Goal: Transaction & Acquisition: Purchase product/service

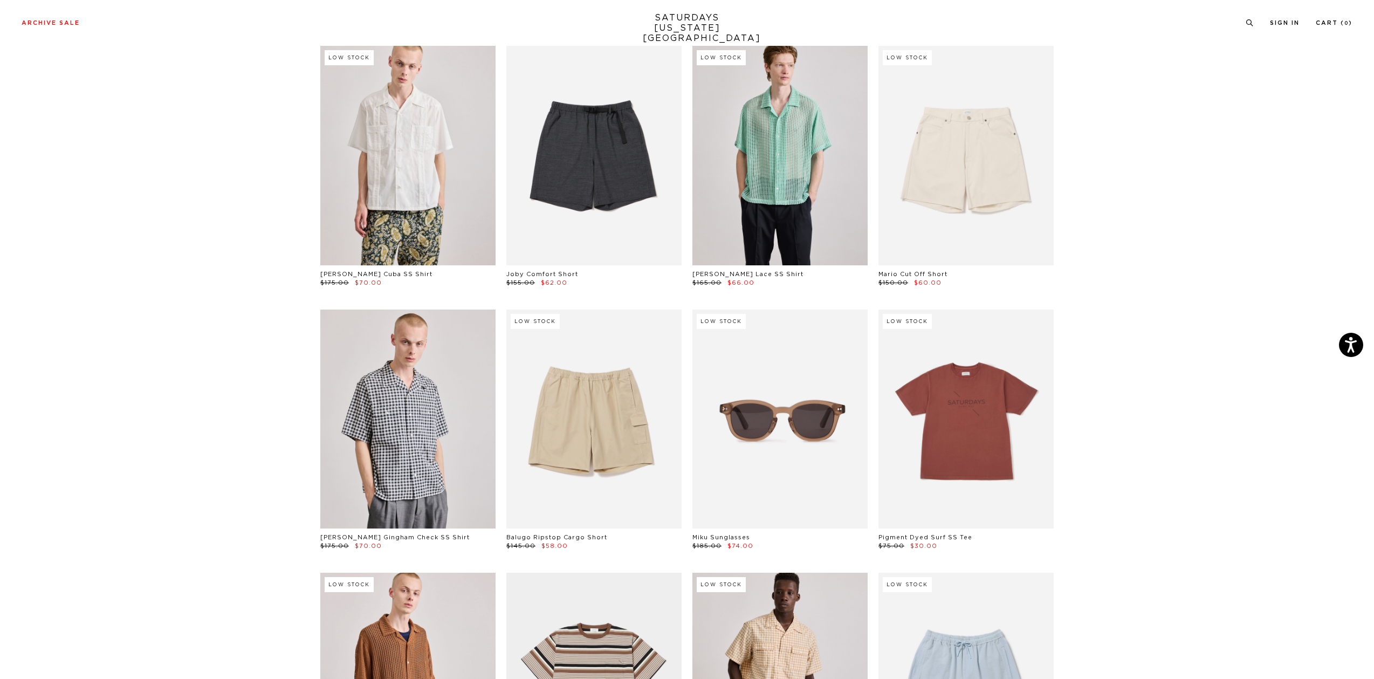
scroll to position [0, 6]
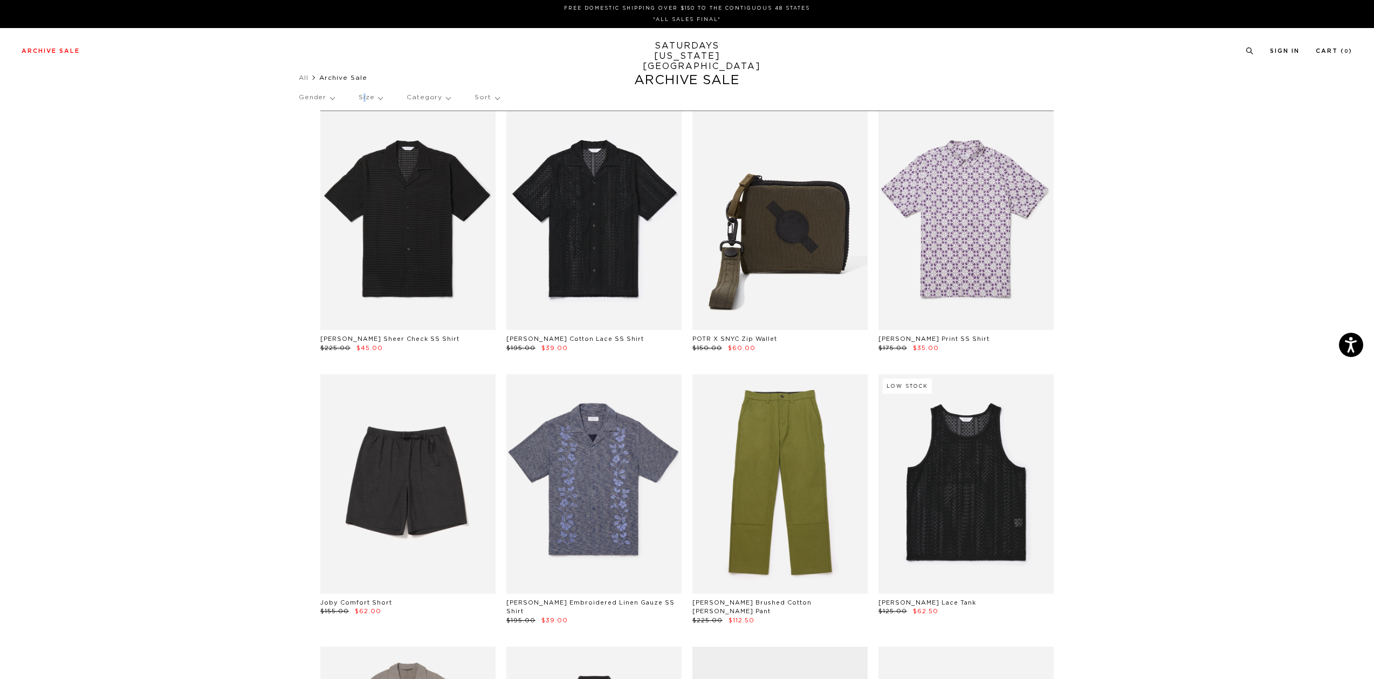
click at [360, 93] on p "Size" at bounding box center [371, 97] width 24 height 25
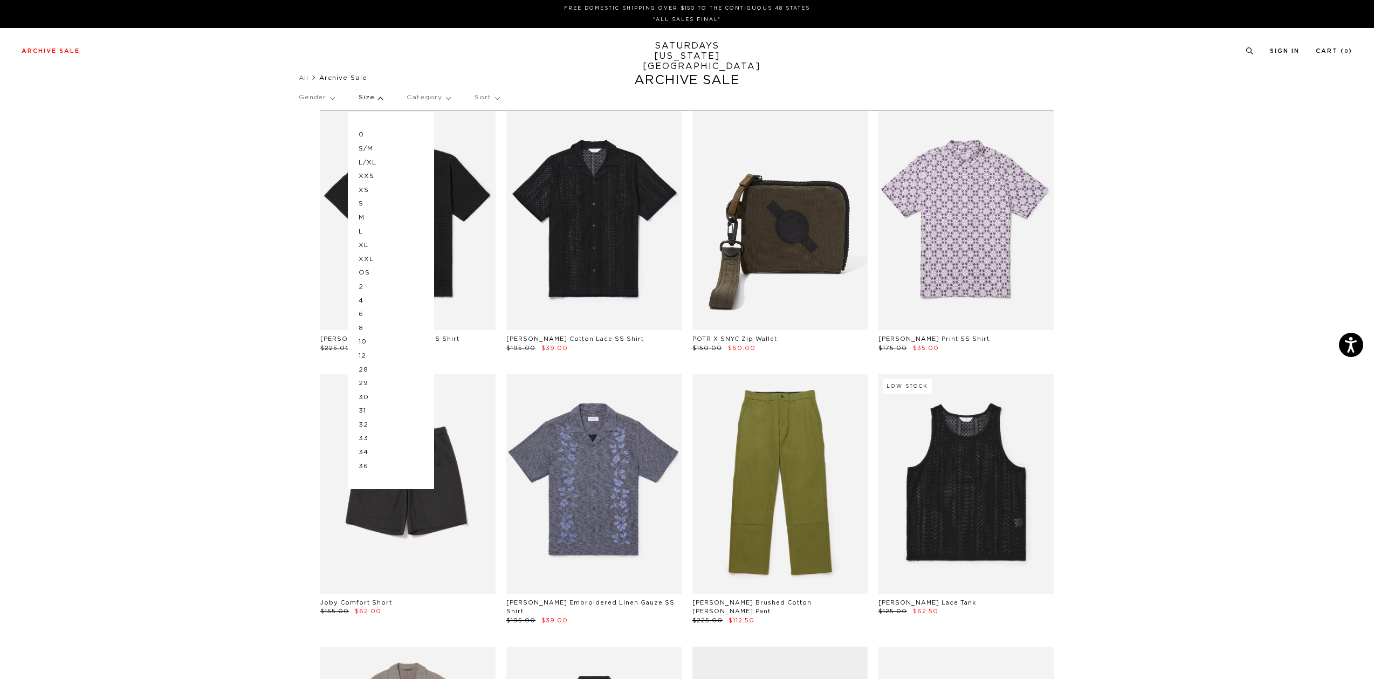
click at [362, 160] on p "L/XL" at bounding box center [391, 163] width 65 height 14
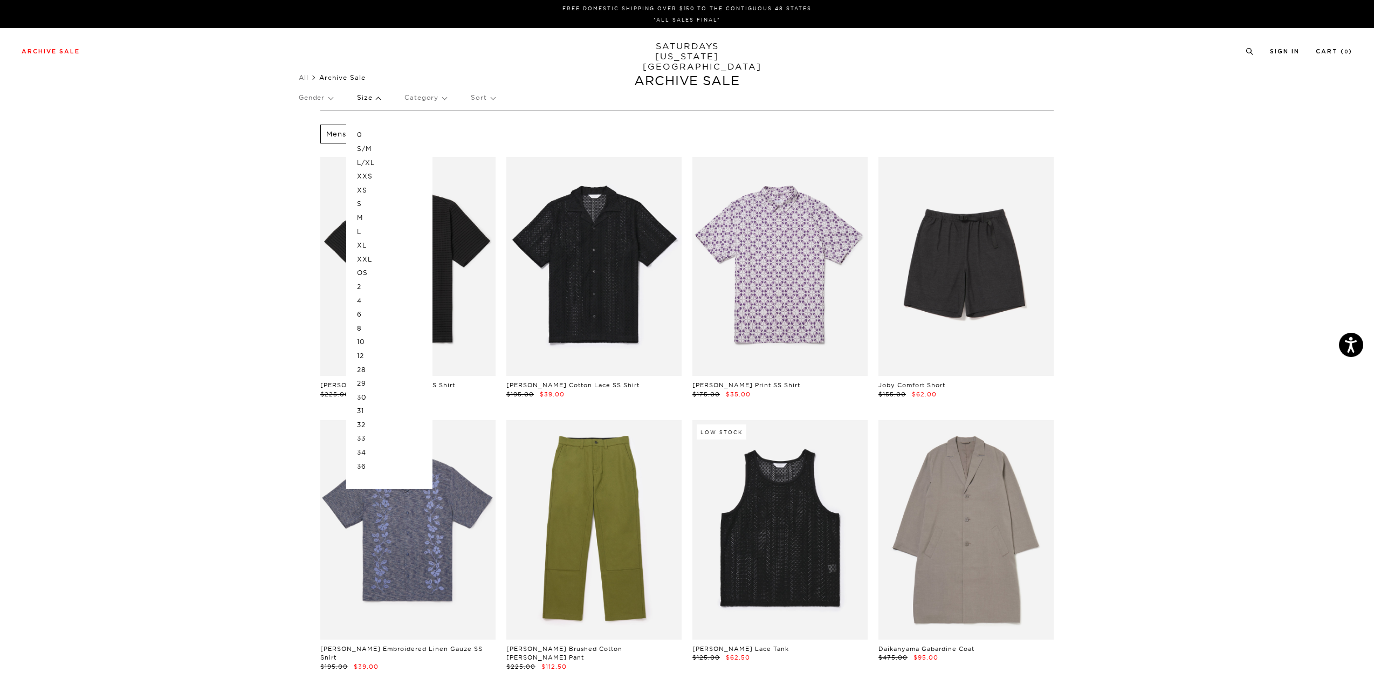
click at [365, 246] on p "XL" at bounding box center [389, 245] width 65 height 14
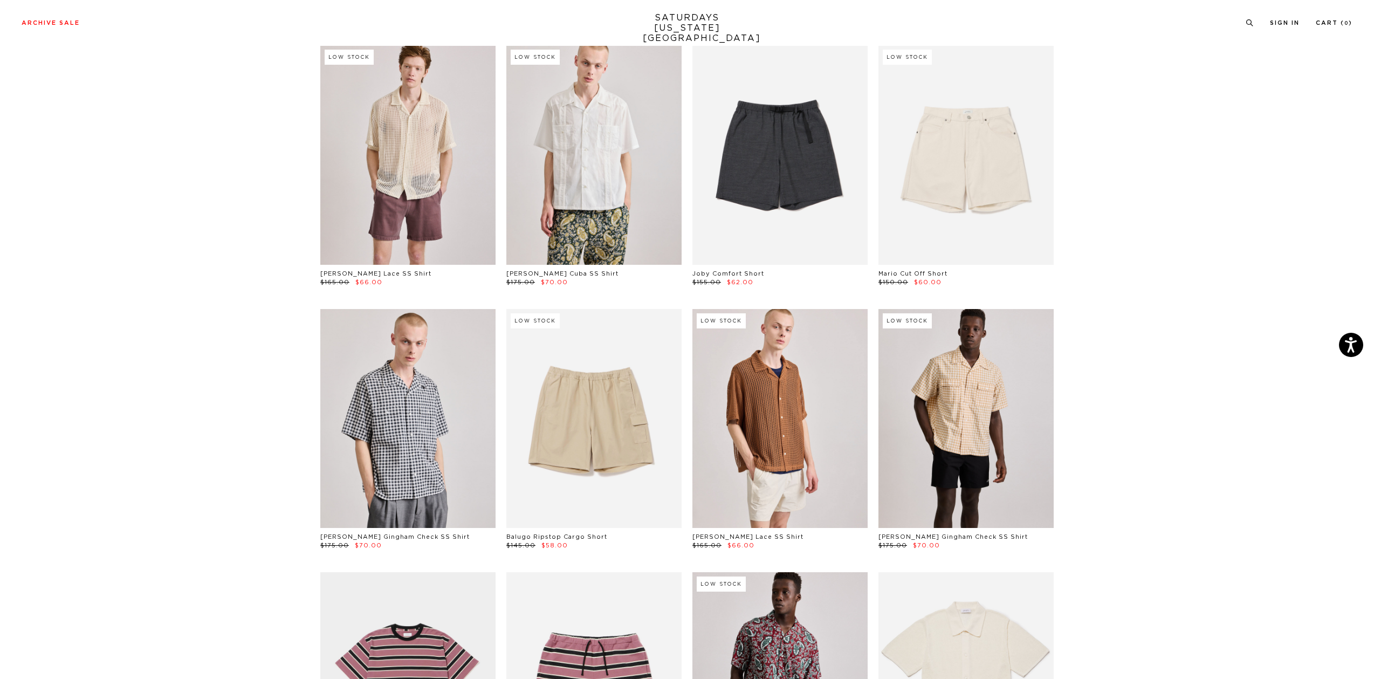
scroll to position [917, 0]
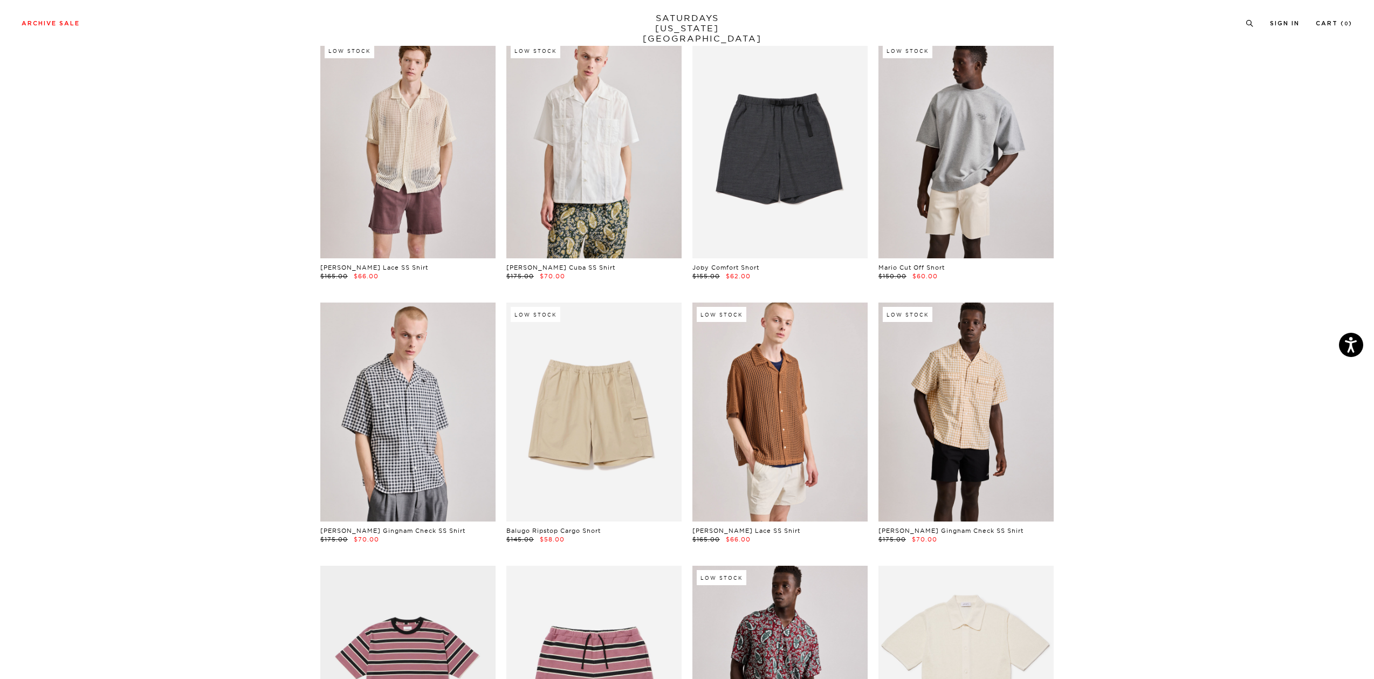
click at [927, 162] on link at bounding box center [965, 148] width 175 height 219
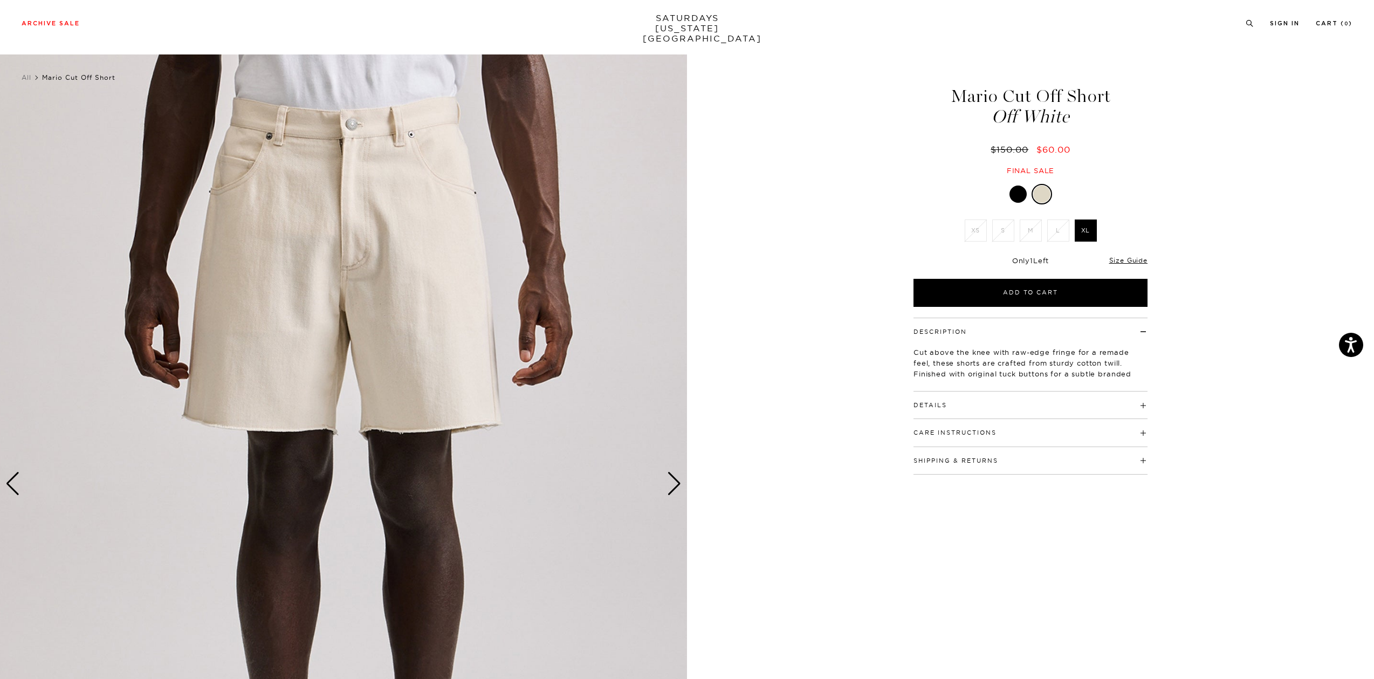
scroll to position [216, 0]
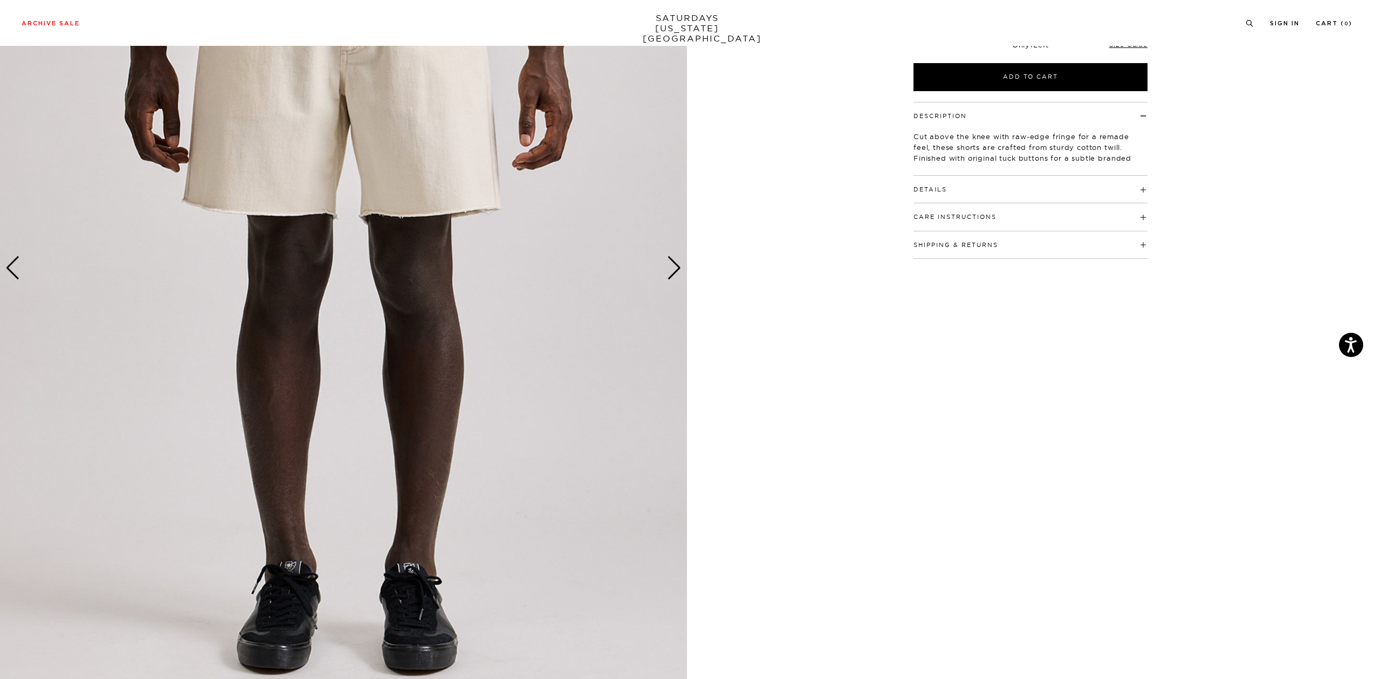
click at [669, 265] on div "Next slide" at bounding box center [674, 268] width 15 height 24
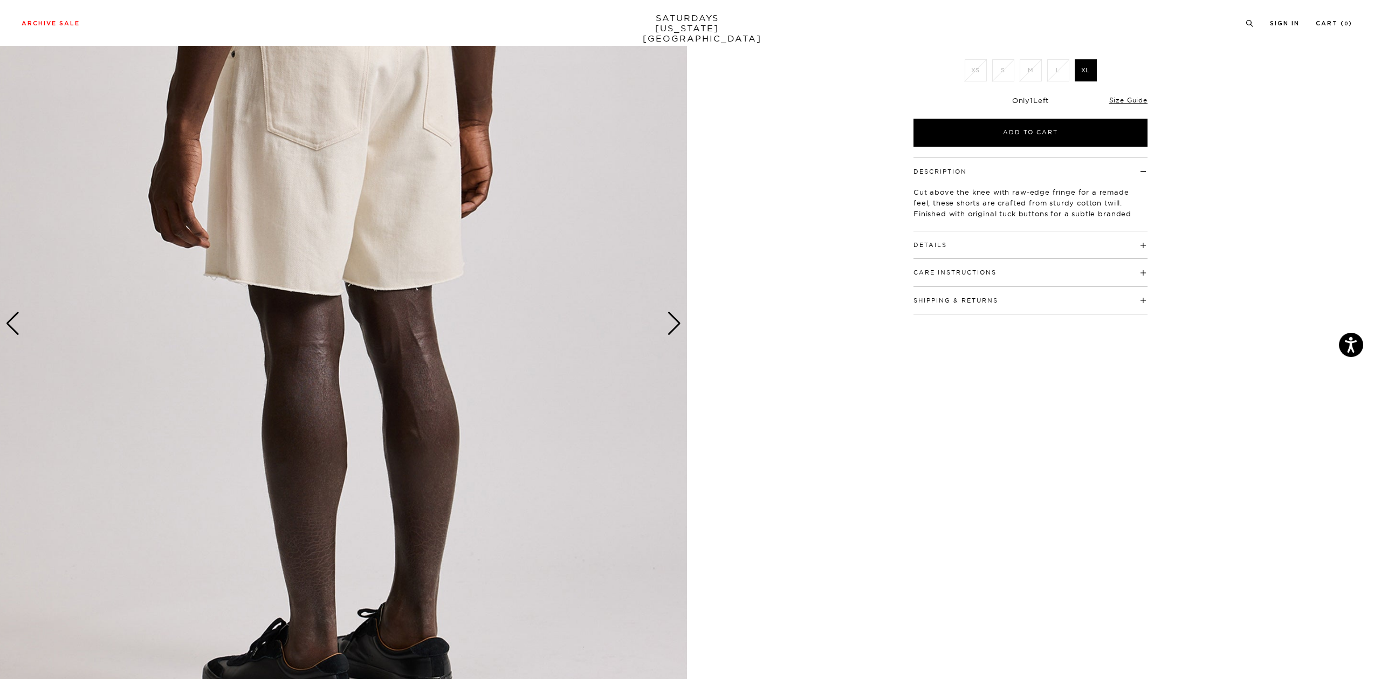
scroll to position [54, 0]
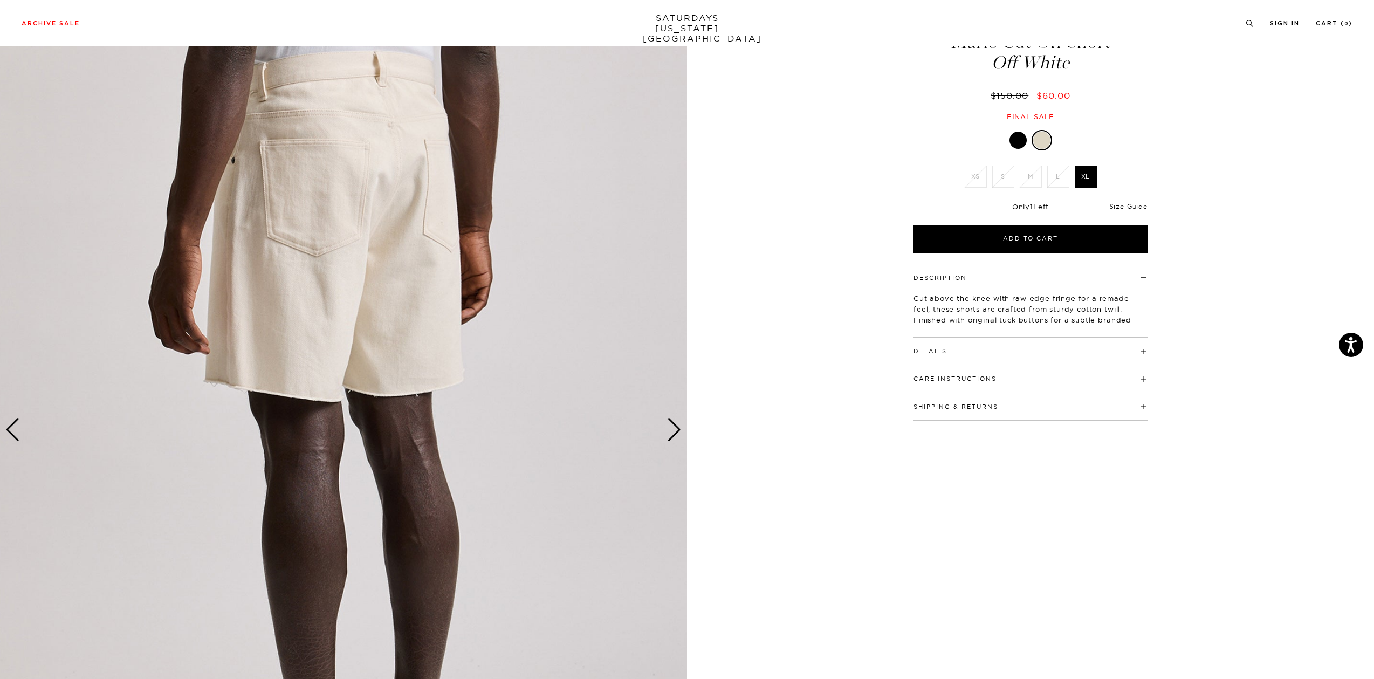
click at [1128, 207] on link "Size Guide" at bounding box center [1128, 206] width 38 height 8
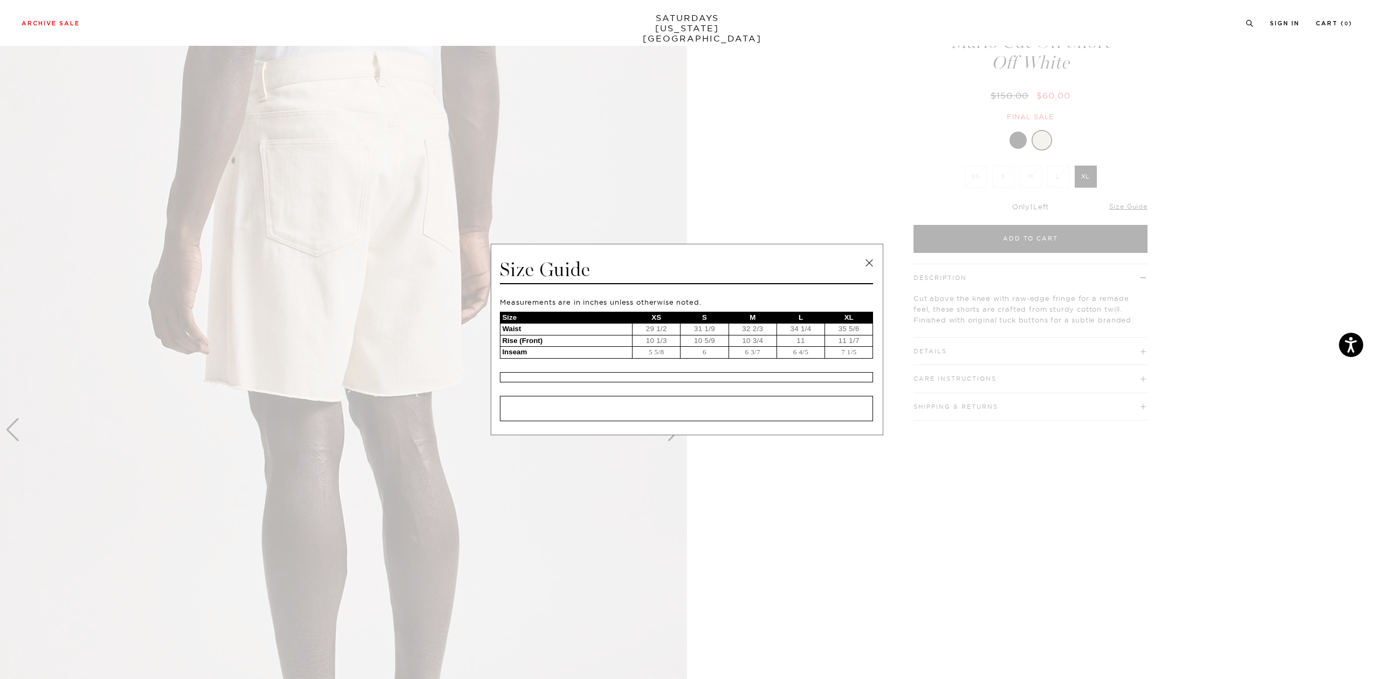
click at [857, 256] on div "Size Guide Measurements are in inches unless otherwise noted. Size XS S M L XL …" at bounding box center [687, 339] width 393 height 191
click at [869, 262] on link at bounding box center [869, 263] width 16 height 16
